Goal: Information Seeking & Learning: Learn about a topic

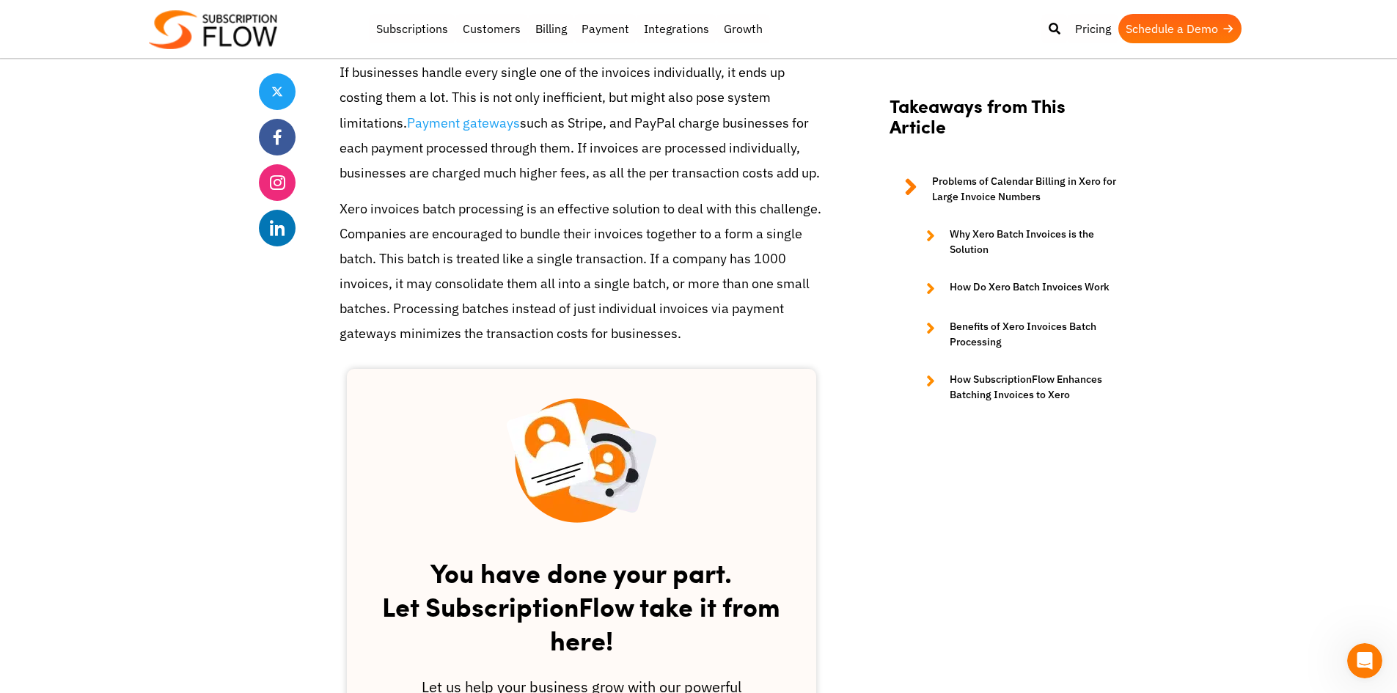
scroll to position [2420, 0]
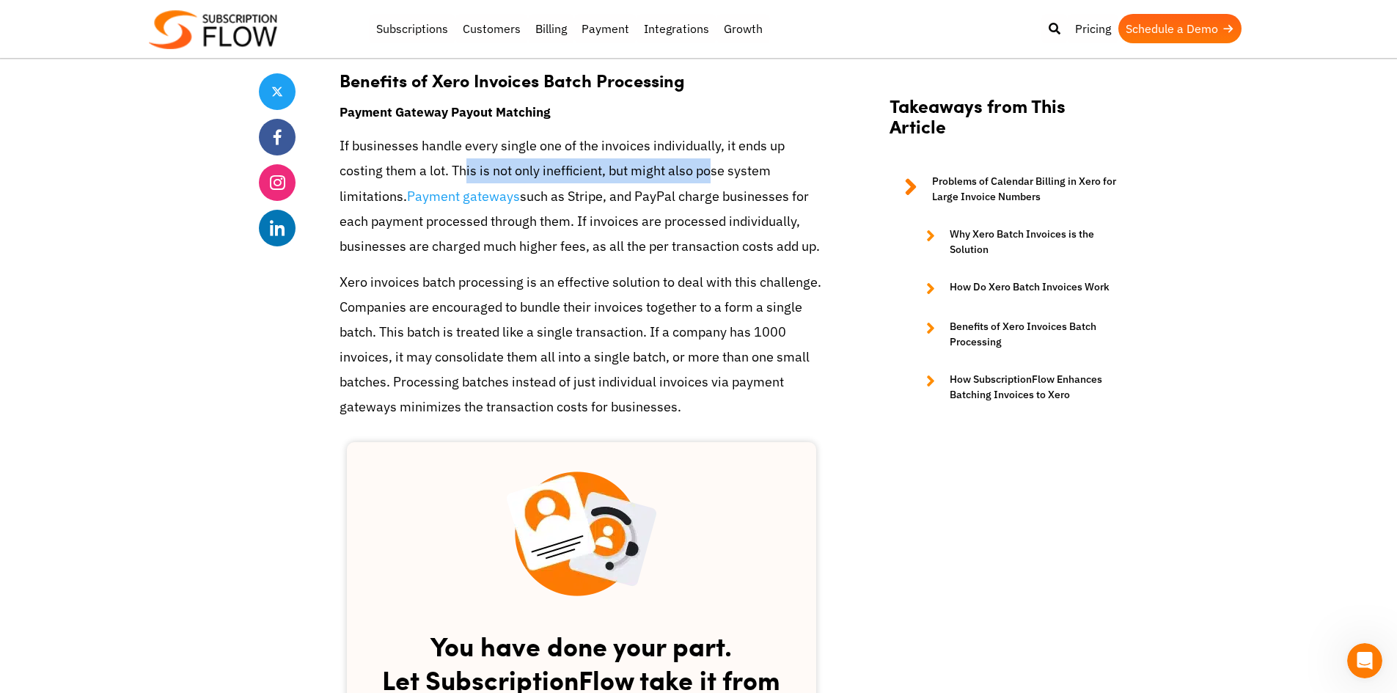
drag, startPoint x: 466, startPoint y: 142, endPoint x: 707, endPoint y: 144, distance: 241.2
click at [707, 144] on p "If businesses handle every single one of the invoices individually, it ends up …" at bounding box center [581, 195] width 484 height 125
click at [680, 192] on p "If businesses handle every single one of the invoices individually, it ends up …" at bounding box center [581, 195] width 484 height 125
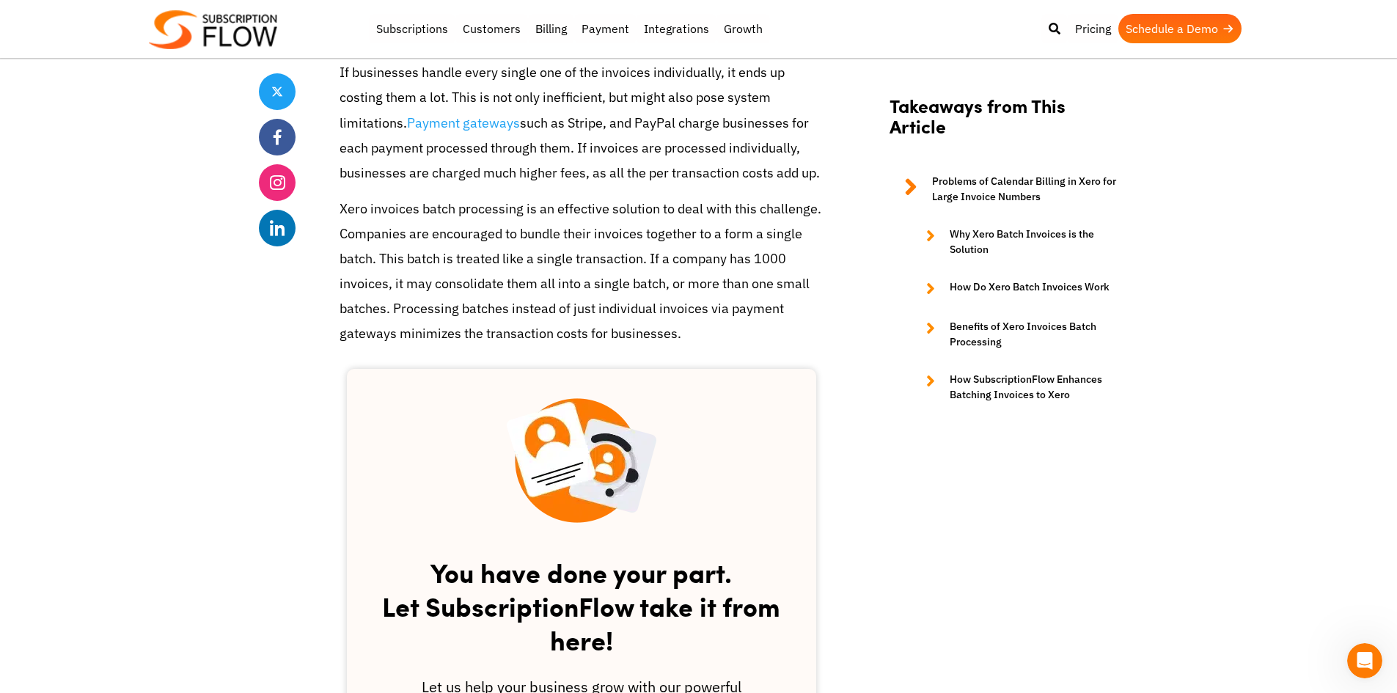
scroll to position [2566, 0]
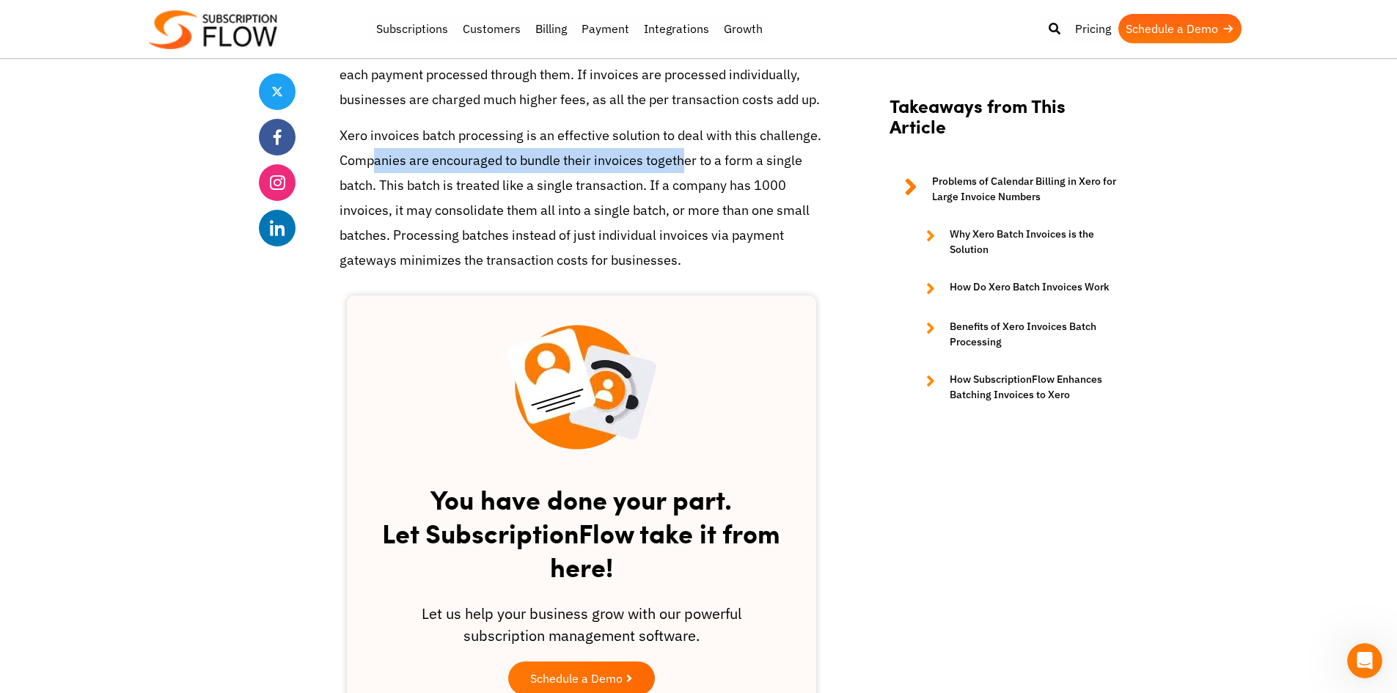
drag, startPoint x: 375, startPoint y: 144, endPoint x: 679, endPoint y: 140, distance: 303.6
click at [679, 140] on p "Xero invoices batch processing is an effective solution to deal with this chall…" at bounding box center [581, 198] width 484 height 150
click at [660, 159] on p "Xero invoices batch processing is an effective solution to deal with this chall…" at bounding box center [581, 198] width 484 height 150
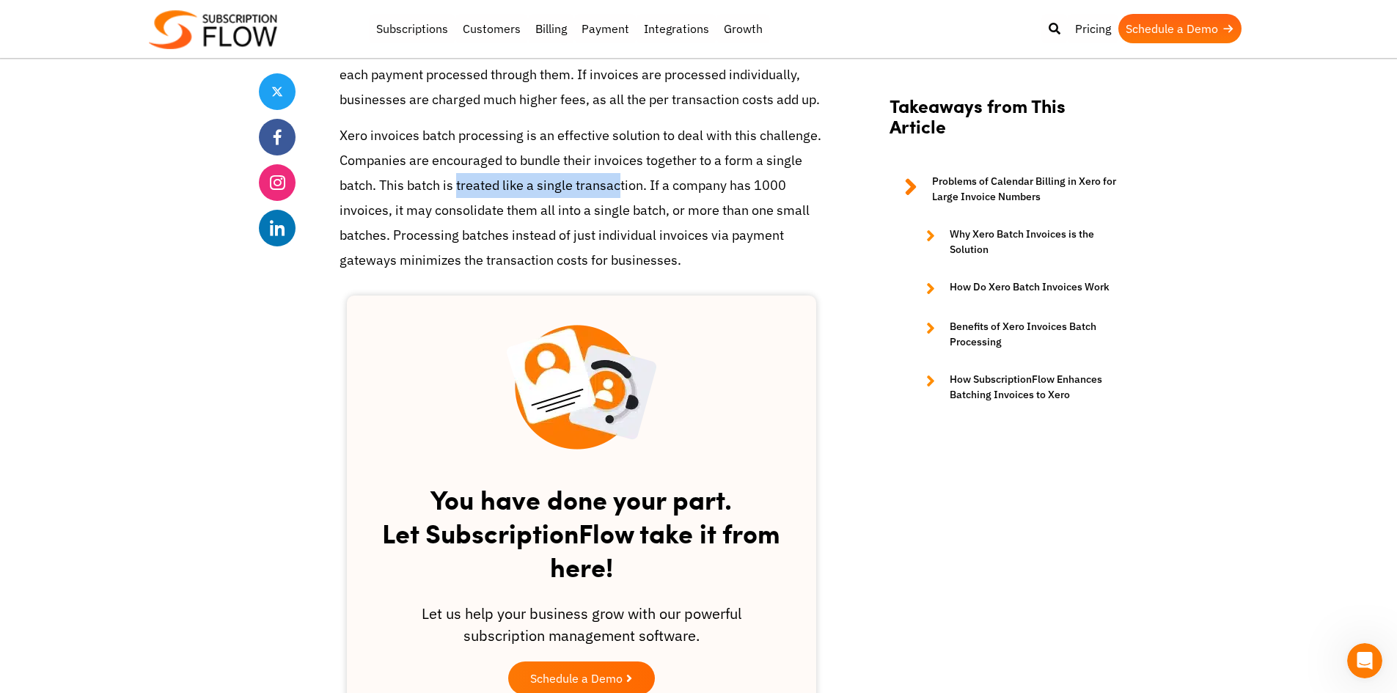
drag, startPoint x: 458, startPoint y: 166, endPoint x: 615, endPoint y: 157, distance: 157.9
click at [615, 157] on p "Xero invoices batch processing is an effective solution to deal with this chall…" at bounding box center [581, 198] width 484 height 150
click at [676, 158] on p "Xero invoices batch processing is an effective solution to deal with this chall…" at bounding box center [581, 198] width 484 height 150
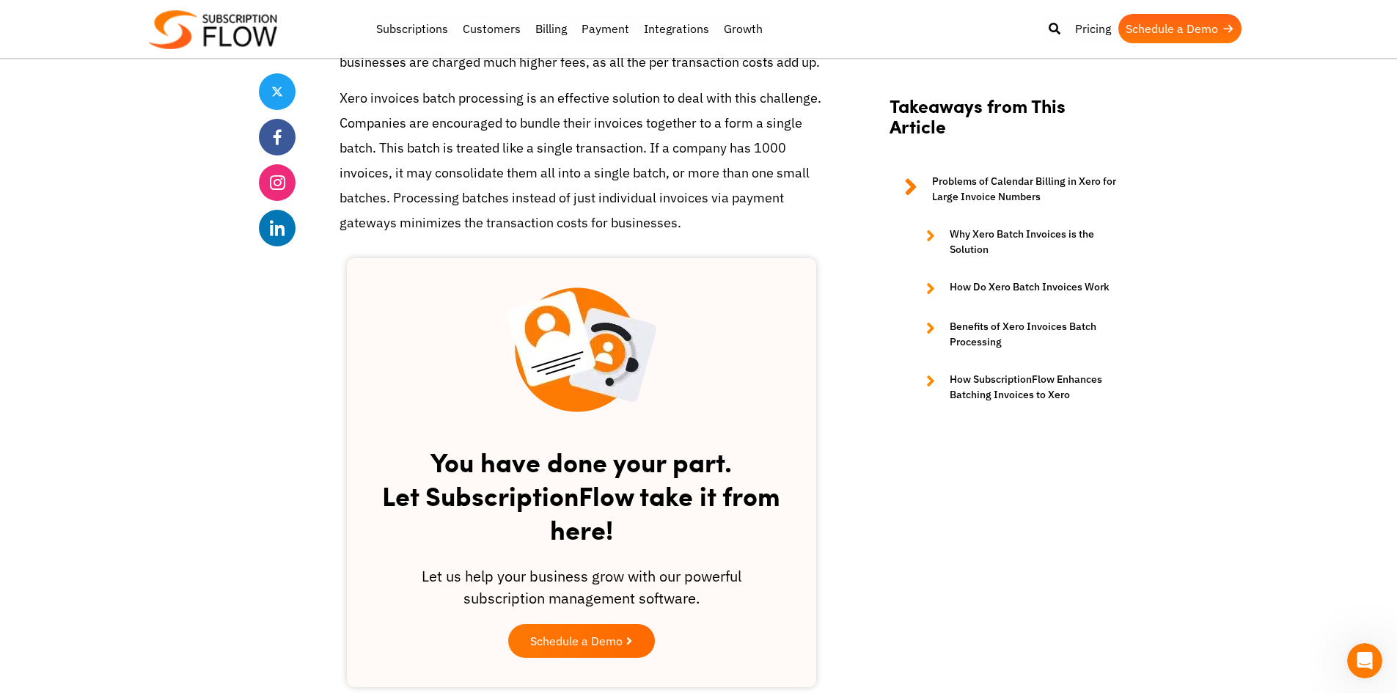
scroll to position [2640, 0]
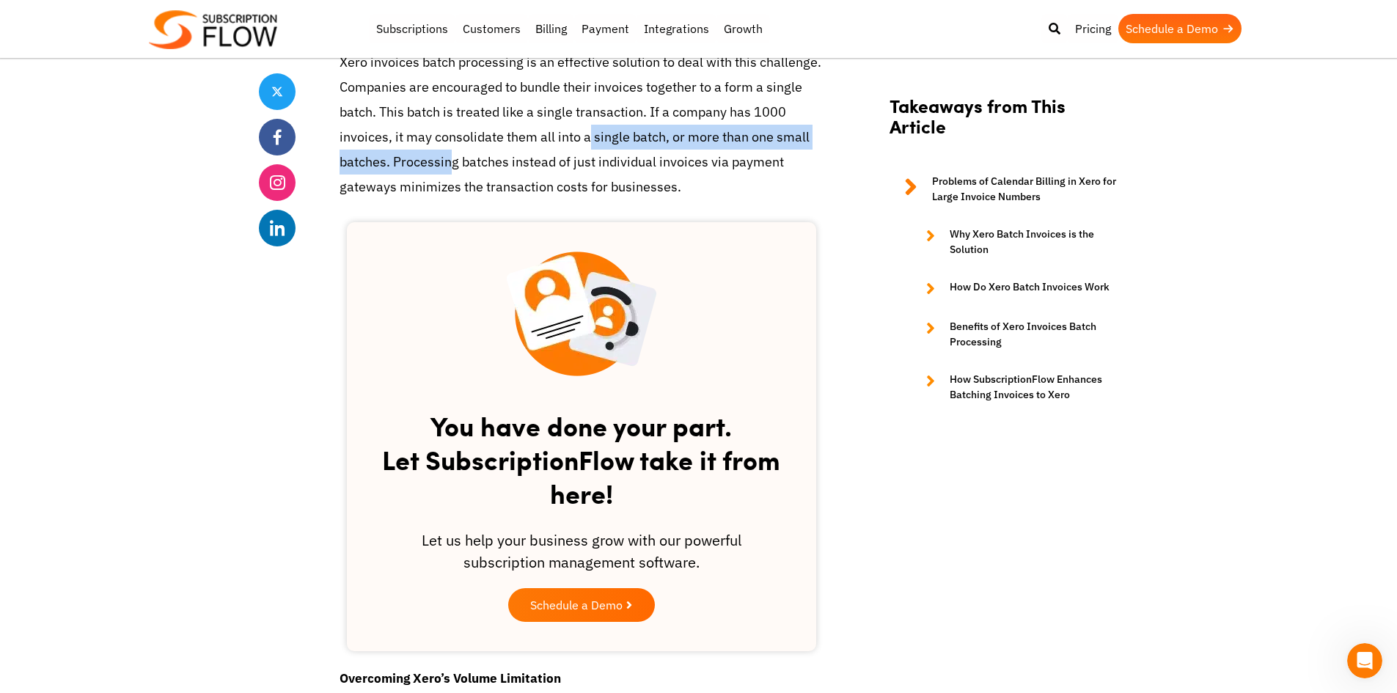
drag, startPoint x: 463, startPoint y: 124, endPoint x: 582, endPoint y: 121, distance: 118.8
click at [582, 121] on p "Xero invoices batch processing is an effective solution to deal with this chall…" at bounding box center [581, 125] width 484 height 150
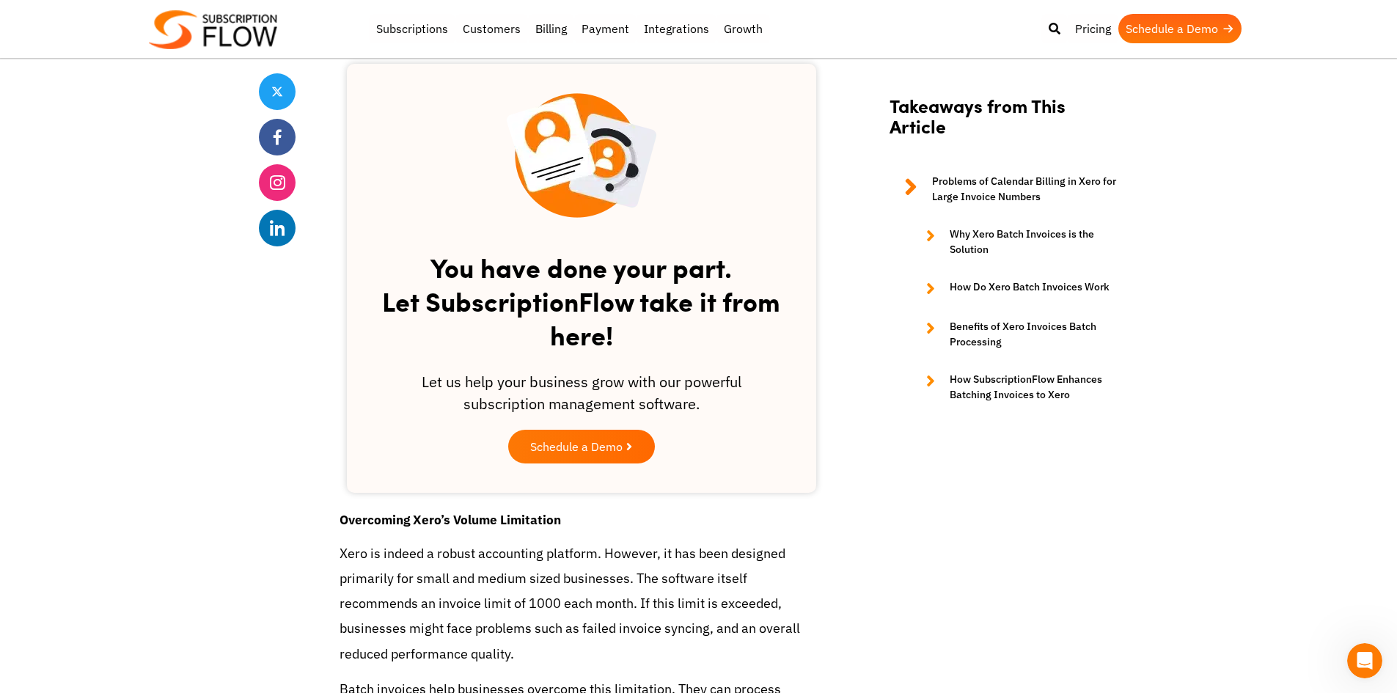
scroll to position [2508, 0]
